Goal: Find specific page/section: Find specific page/section

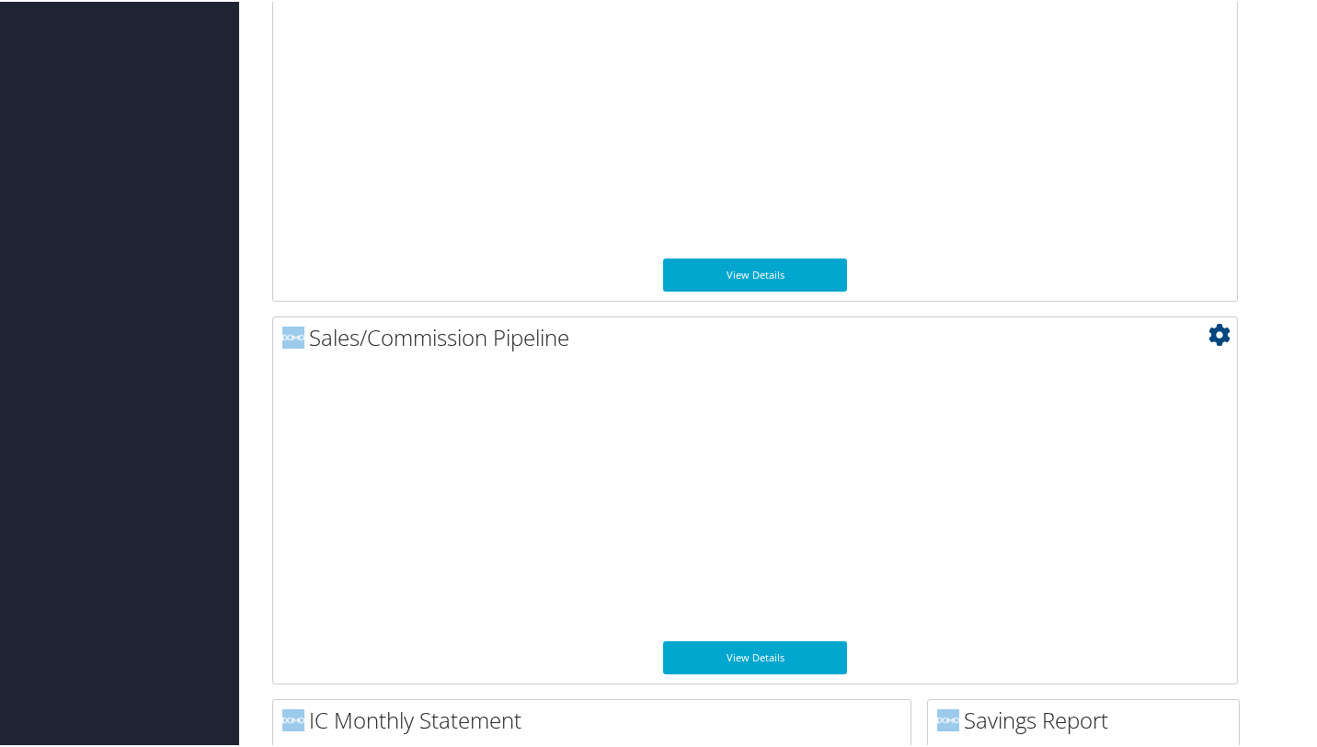
scroll to position [1418, 0]
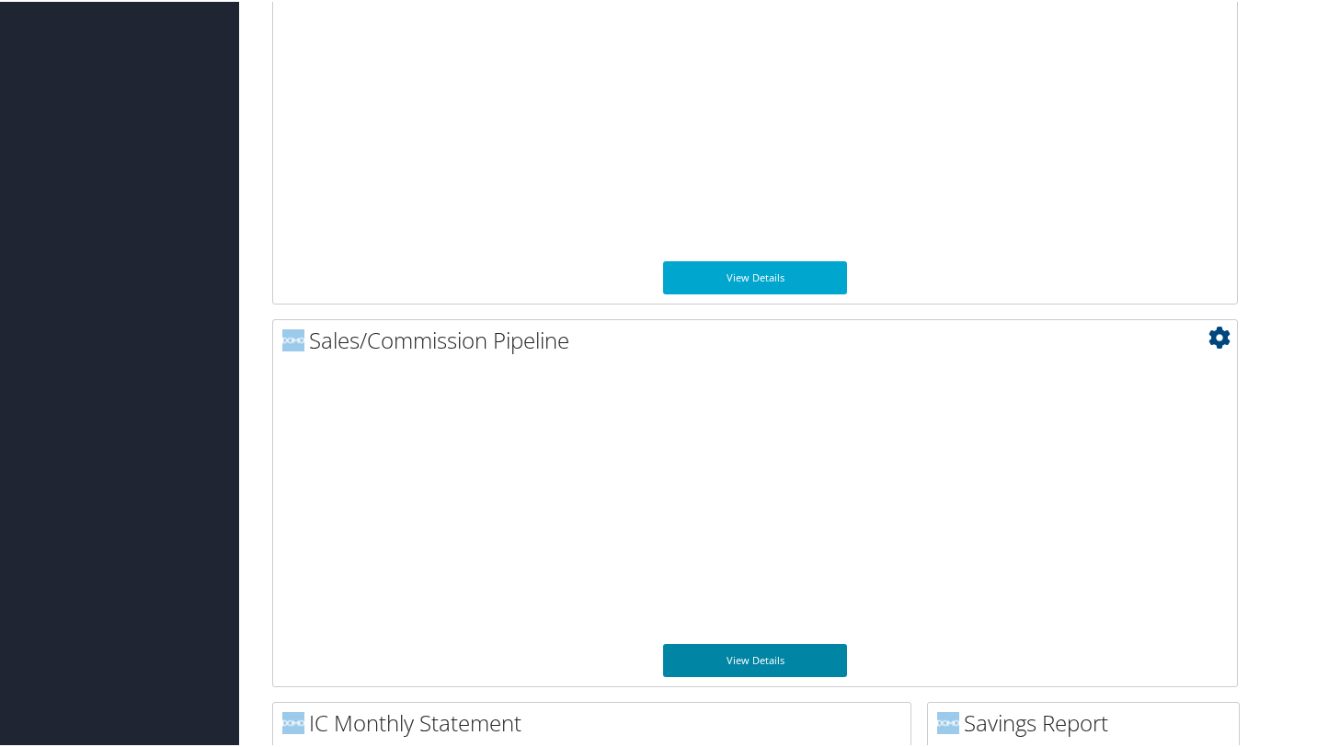
click at [741, 658] on link "View Details" at bounding box center [755, 658] width 184 height 33
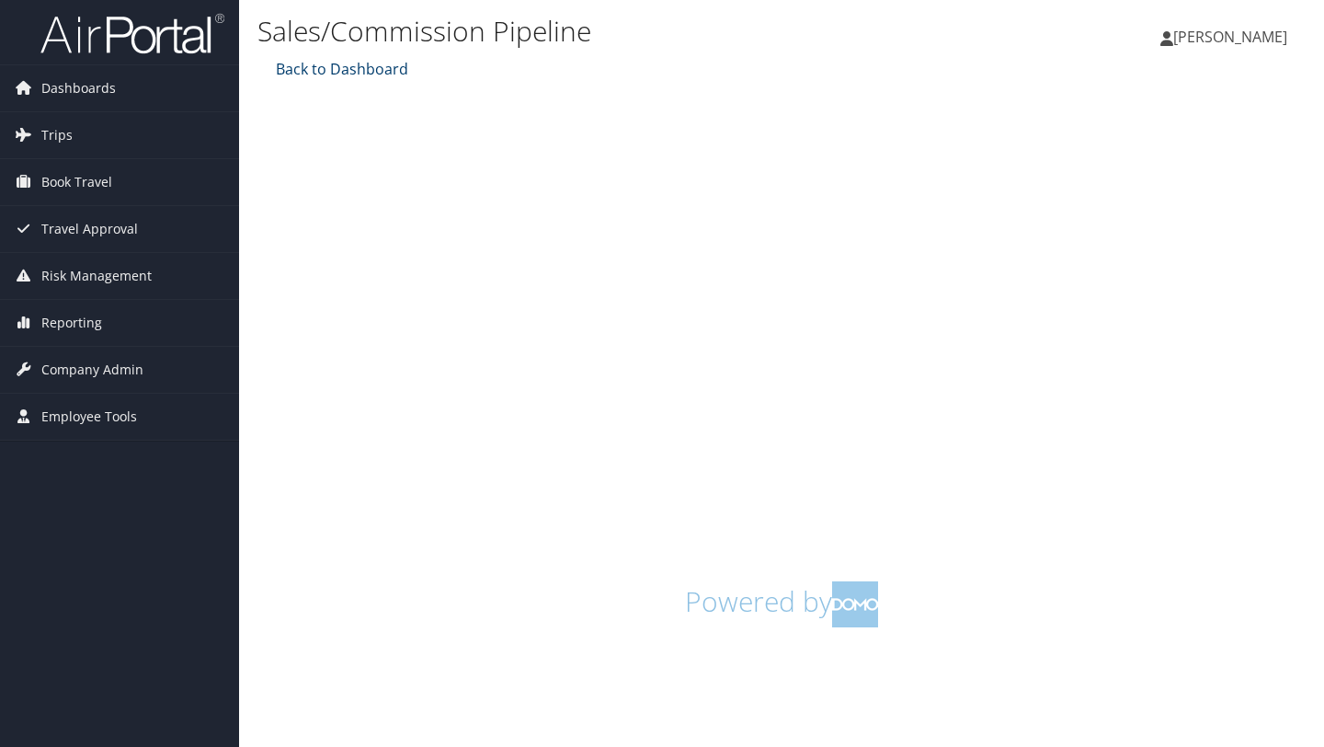
click at [381, 66] on link "Back to Dashboard" at bounding box center [339, 69] width 137 height 20
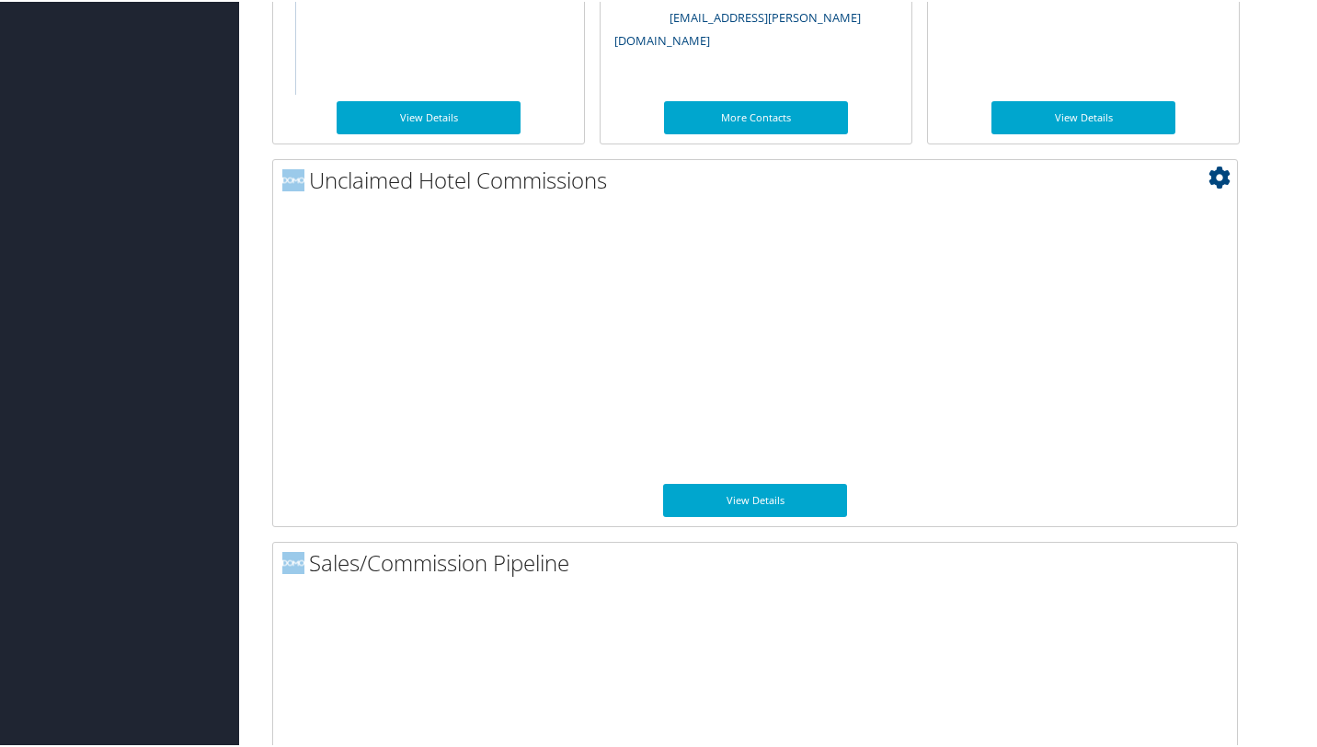
scroll to position [1071, 0]
